Goal: Navigation & Orientation: Understand site structure

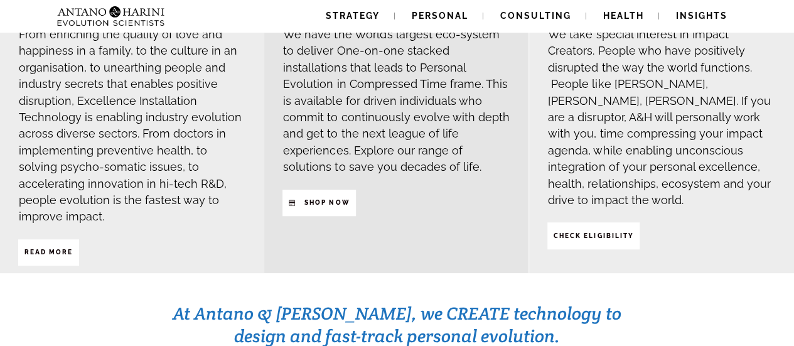
scroll to position [396, 0]
click at [61, 241] on span "Read More" at bounding box center [48, 251] width 48 height 21
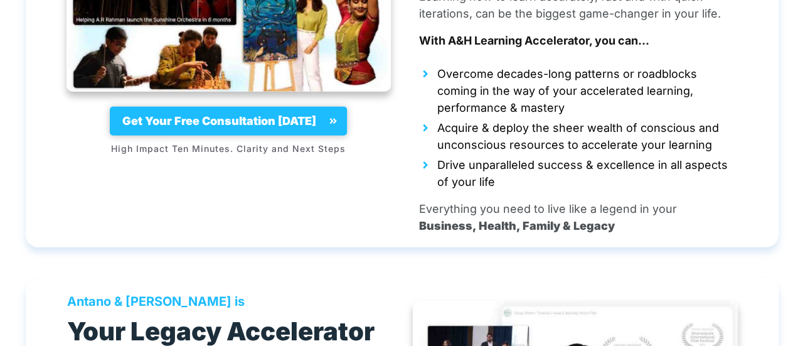
scroll to position [6401, 0]
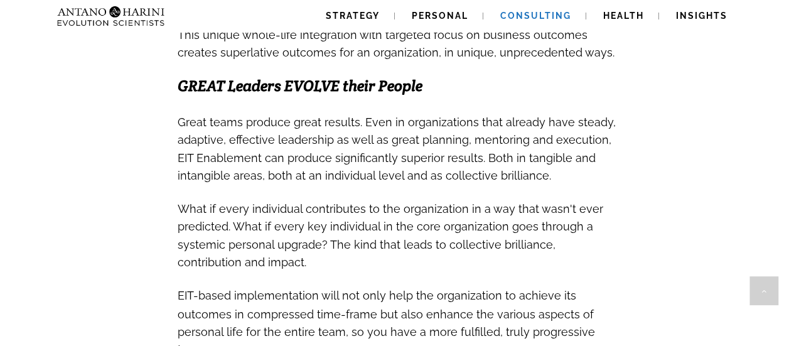
scroll to position [871, 0]
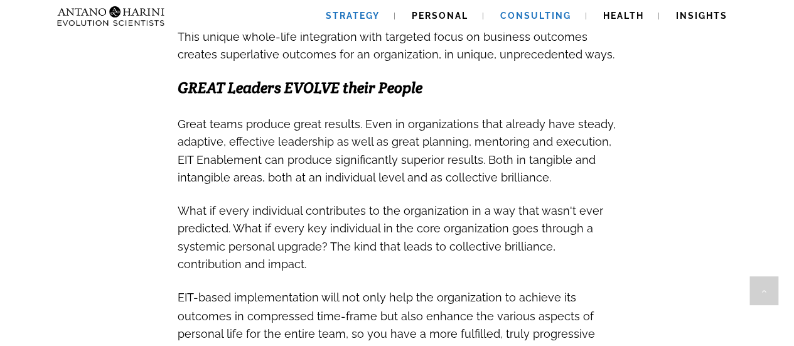
click at [360, 16] on span "Strategy" at bounding box center [353, 16] width 54 height 10
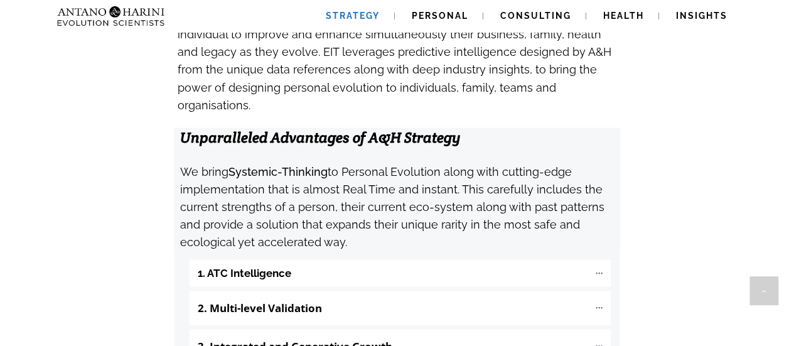
scroll to position [1273, 0]
click at [449, 17] on span "Personal" at bounding box center [440, 16] width 56 height 10
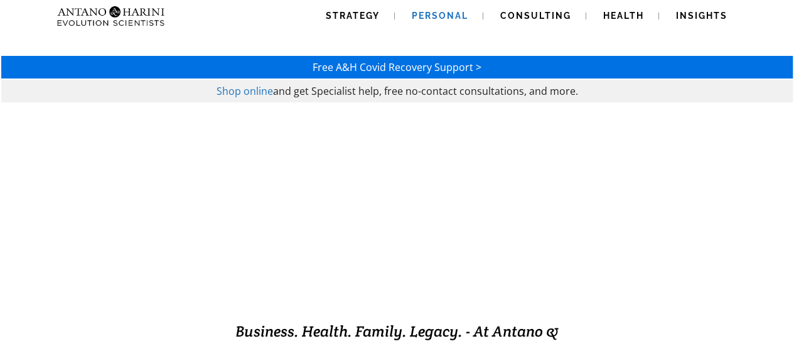
click at [149, 12] on img at bounding box center [111, 16] width 118 height 32
